Goal: Transaction & Acquisition: Purchase product/service

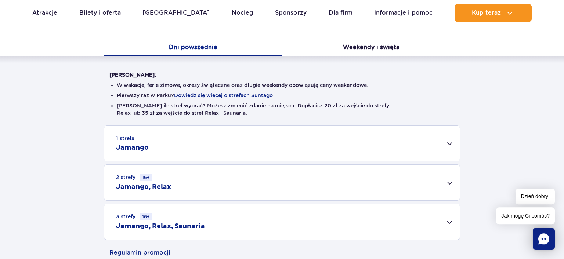
scroll to position [155, 0]
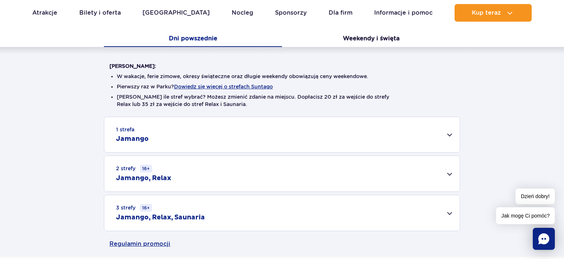
click at [449, 174] on div "2 strefy 16+ Jamango, Relax" at bounding box center [282, 174] width 356 height 36
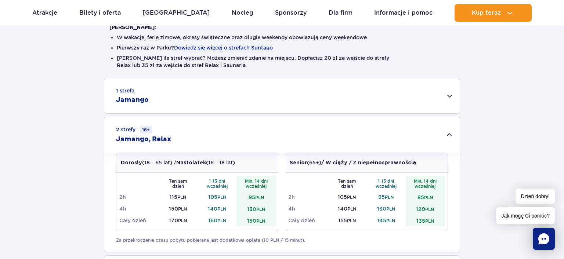
scroll to position [271, 0]
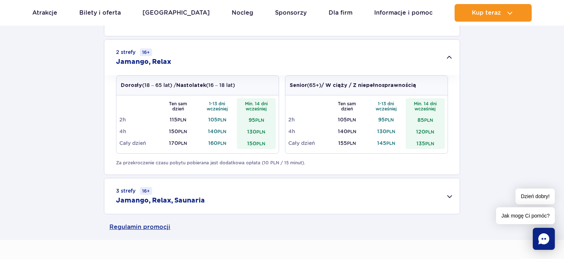
click at [449, 197] on div "3 strefy 16+ Jamango, Relax, Saunaria" at bounding box center [282, 197] width 356 height 36
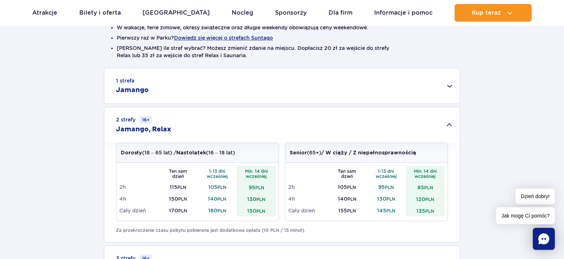
scroll to position [155, 0]
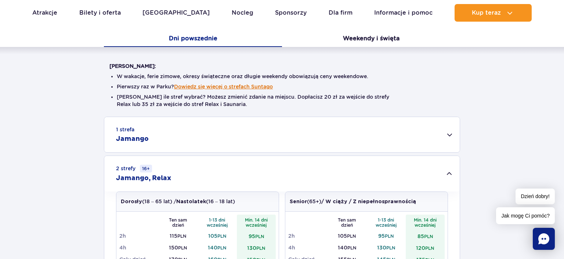
click at [224, 88] on button "Dowiedz się więcej o strefach Suntago" at bounding box center [223, 87] width 99 height 6
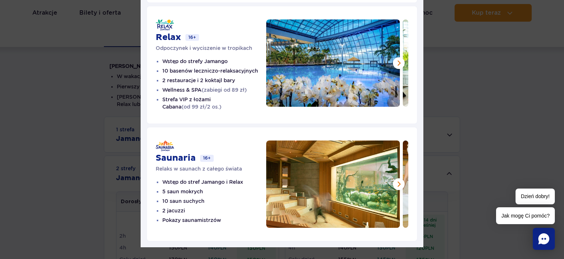
scroll to position [188, 0]
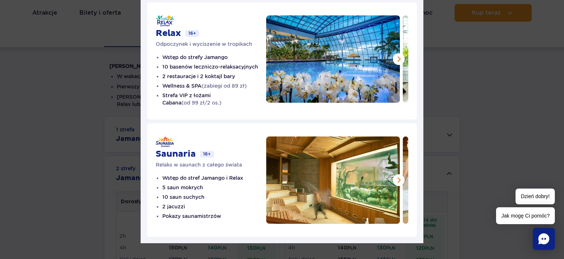
click at [320, 198] on img at bounding box center [333, 180] width 134 height 87
click at [400, 175] on button at bounding box center [399, 180] width 12 height 12
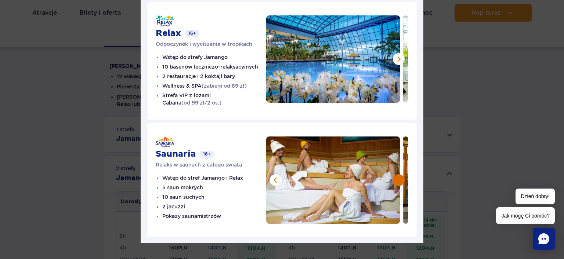
click at [400, 175] on button at bounding box center [399, 180] width 12 height 12
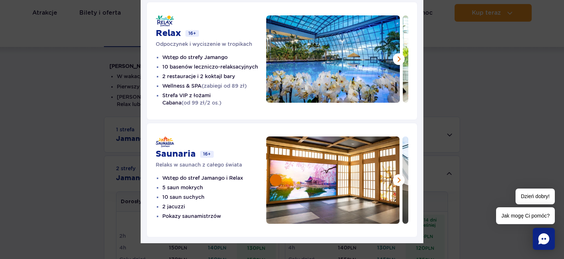
click at [275, 174] on button at bounding box center [276, 180] width 12 height 12
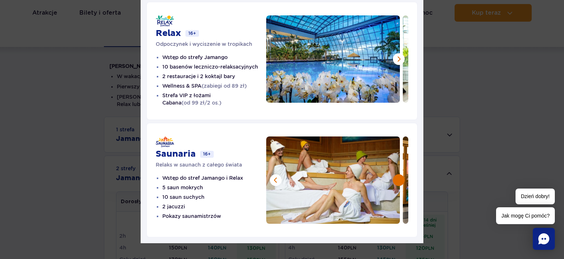
click at [399, 174] on button at bounding box center [399, 180] width 12 height 12
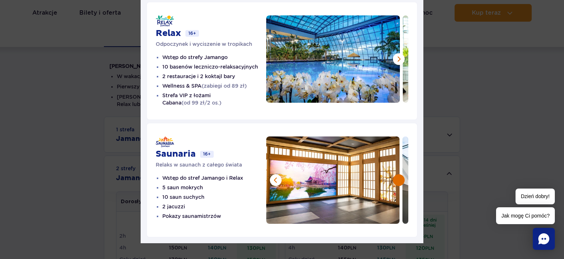
click at [399, 174] on button at bounding box center [399, 180] width 12 height 12
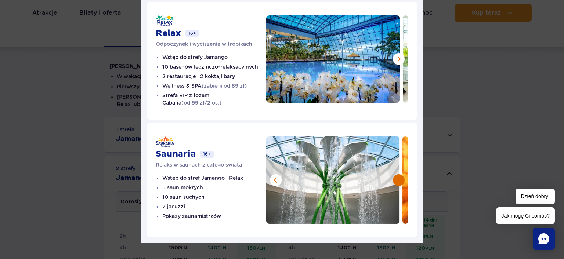
click at [399, 174] on button at bounding box center [399, 180] width 12 height 12
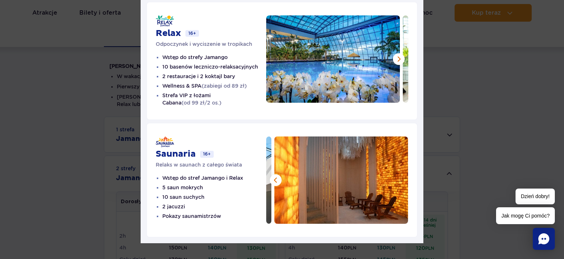
click at [399, 171] on img at bounding box center [341, 180] width 134 height 87
click at [399, 53] on button at bounding box center [399, 59] width 12 height 12
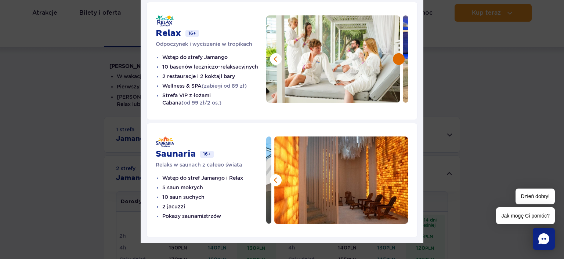
click at [399, 53] on button at bounding box center [399, 59] width 12 height 12
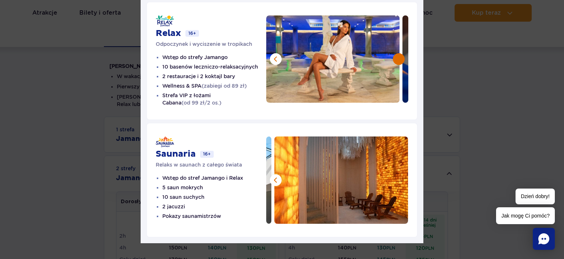
click at [399, 53] on button at bounding box center [399, 59] width 12 height 12
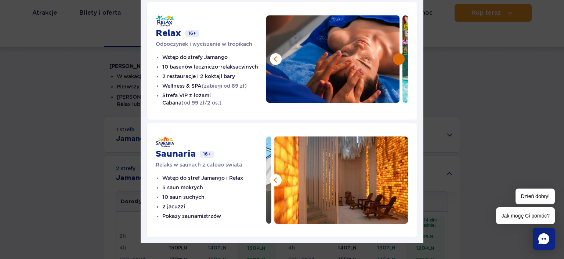
click at [399, 53] on button at bounding box center [399, 59] width 12 height 12
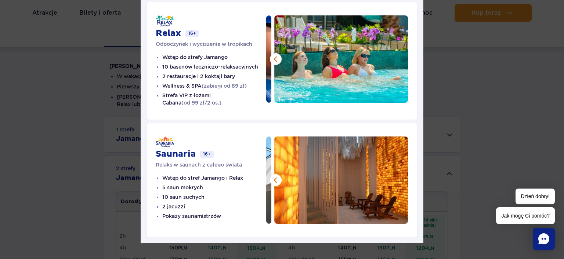
click at [399, 52] on img at bounding box center [341, 58] width 134 height 87
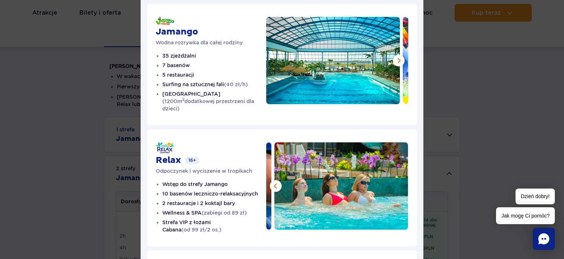
scroll to position [0, 0]
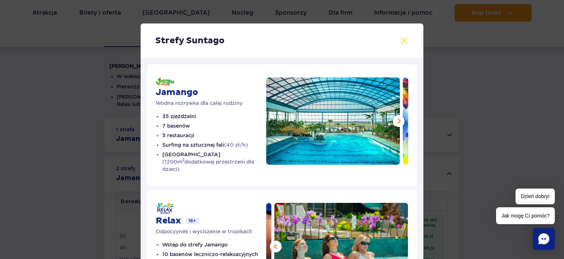
click at [406, 40] on button at bounding box center [404, 40] width 9 height 9
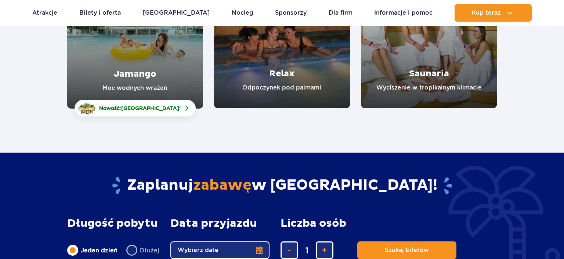
scroll to position [271, 0]
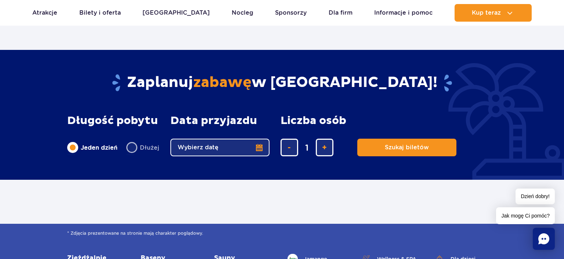
click at [261, 148] on button "Wybierz datę" at bounding box center [219, 148] width 99 height 18
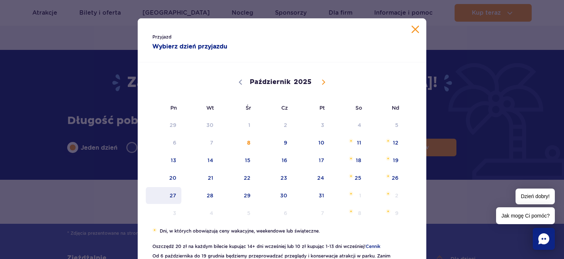
click at [170, 193] on span "27" at bounding box center [163, 195] width 37 height 17
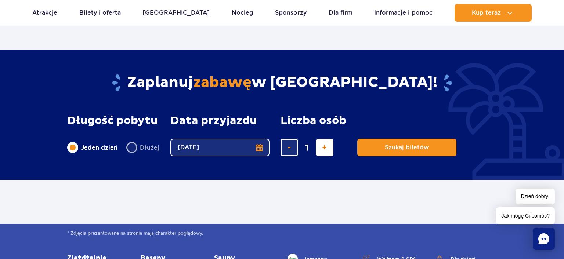
click at [324, 148] on span "dodaj bilet" at bounding box center [324, 148] width 5 height 0
type input "2"
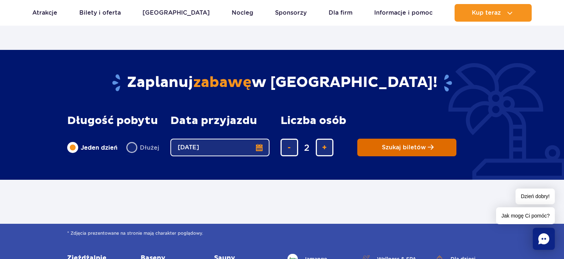
click at [391, 146] on span "Szukaj biletów" at bounding box center [404, 147] width 44 height 7
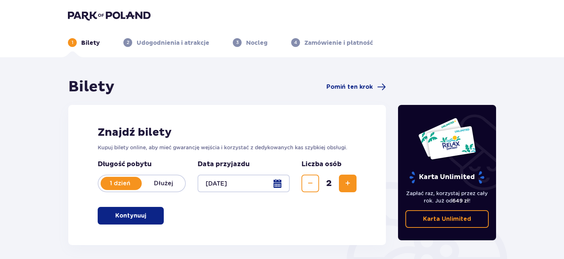
scroll to position [39, 0]
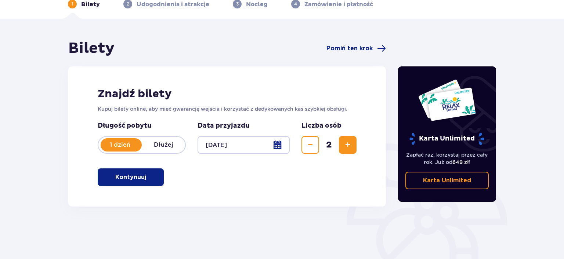
click at [144, 176] on span "button" at bounding box center [147, 177] width 9 height 9
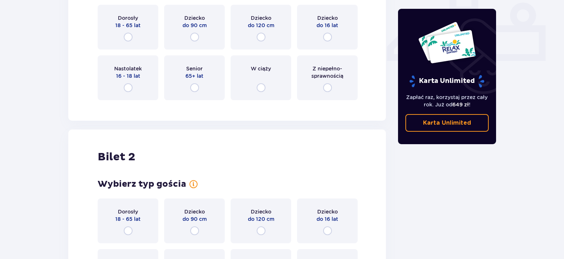
scroll to position [284, 0]
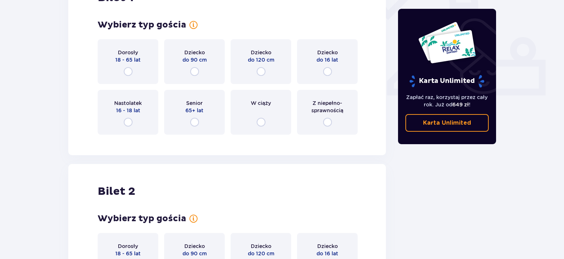
click at [129, 73] on input "radio" at bounding box center [128, 71] width 9 height 9
radio input "true"
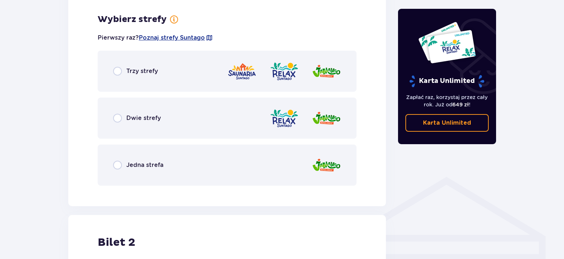
scroll to position [425, 0]
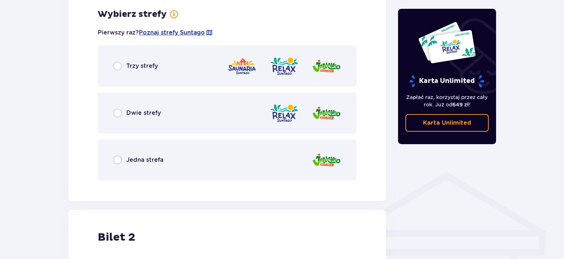
click at [121, 113] on input "radio" at bounding box center [117, 113] width 9 height 9
radio input "true"
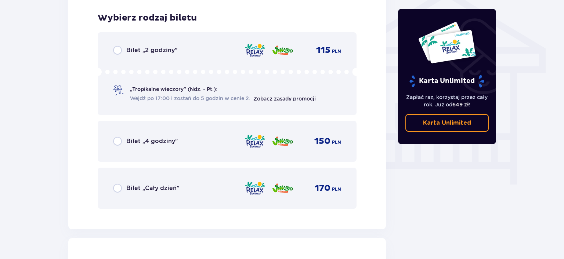
scroll to position [611, 0]
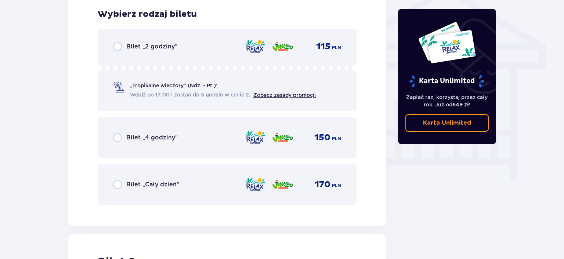
click at [119, 138] on input "radio" at bounding box center [117, 137] width 9 height 9
radio input "true"
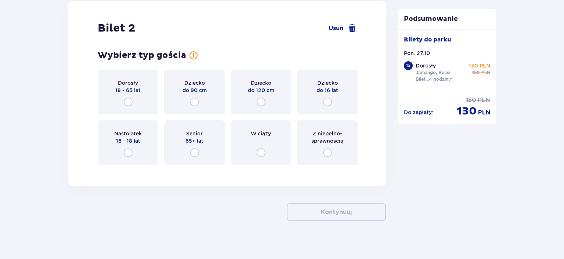
scroll to position [851, 0]
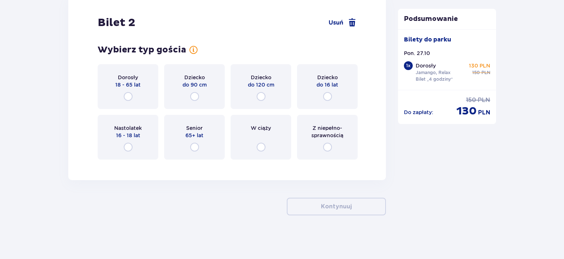
click at [129, 96] on input "radio" at bounding box center [128, 96] width 9 height 9
radio input "true"
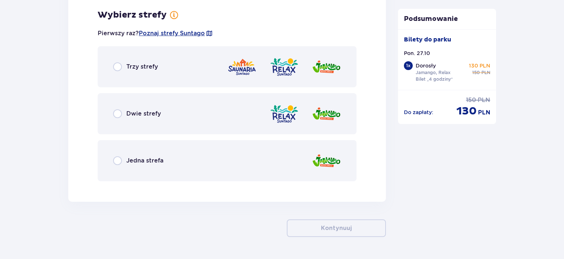
scroll to position [1016, 0]
click at [122, 115] on div "Dwie strefy" at bounding box center [137, 113] width 48 height 9
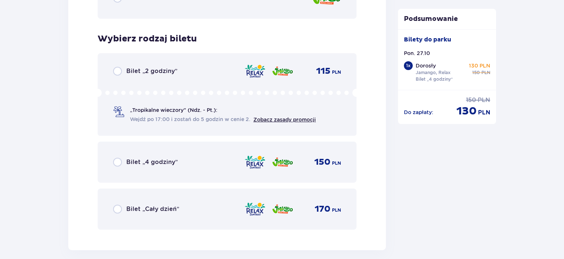
scroll to position [1203, 0]
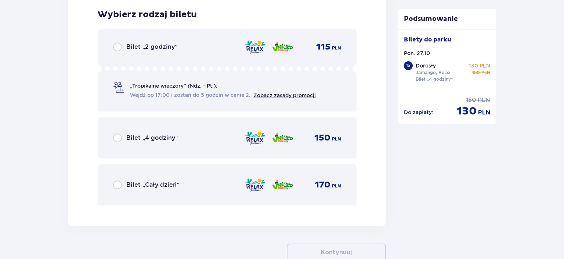
click at [116, 136] on input "radio" at bounding box center [117, 138] width 9 height 9
radio input "true"
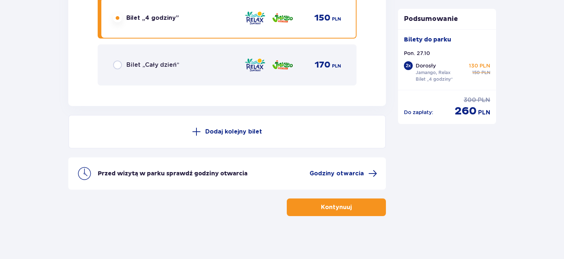
scroll to position [1323, 0]
click at [331, 210] on p "Kontynuuj" at bounding box center [336, 207] width 31 height 8
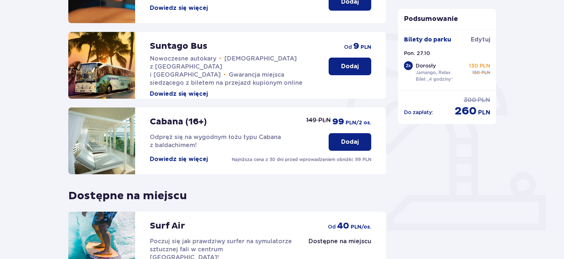
scroll to position [200, 0]
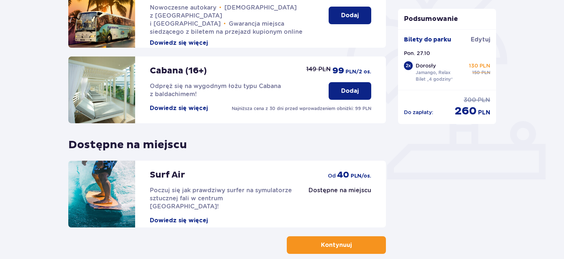
click at [324, 244] on p "Kontynuuj" at bounding box center [336, 245] width 31 height 8
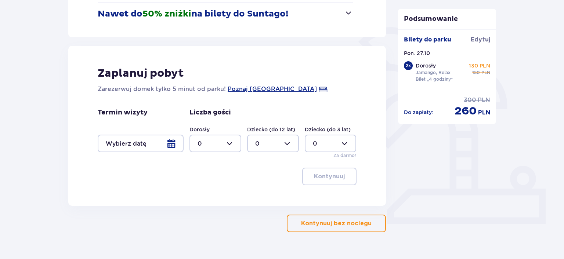
scroll to position [172, 0]
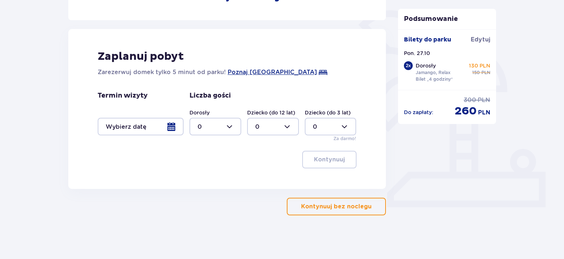
click at [315, 201] on button "Kontynuuj bez noclegu" at bounding box center [336, 207] width 99 height 18
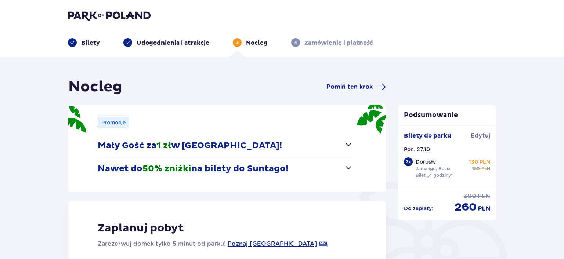
click at [91, 15] on img at bounding box center [109, 15] width 83 height 10
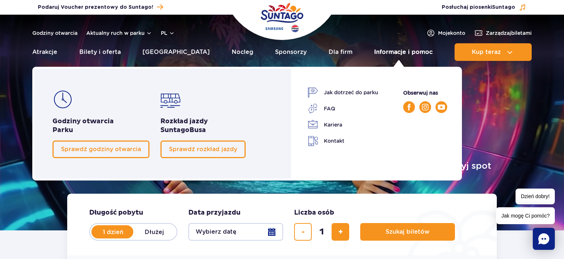
click at [381, 53] on link "Informacje i pomoc" at bounding box center [403, 52] width 58 height 18
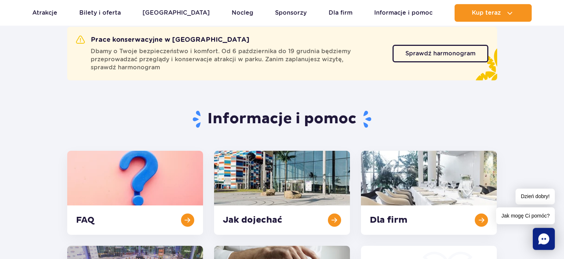
scroll to position [39, 0]
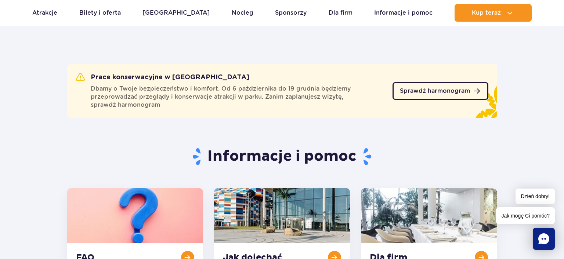
click at [425, 95] on link "Sprawdź harmonogram" at bounding box center [441, 91] width 96 height 18
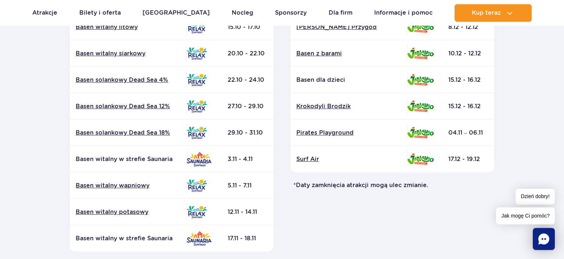
scroll to position [233, 0]
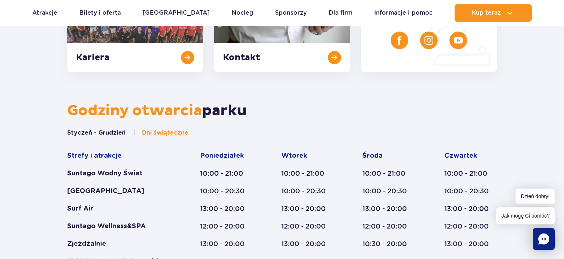
scroll to position [349, 0]
